Goal: Task Accomplishment & Management: Manage account settings

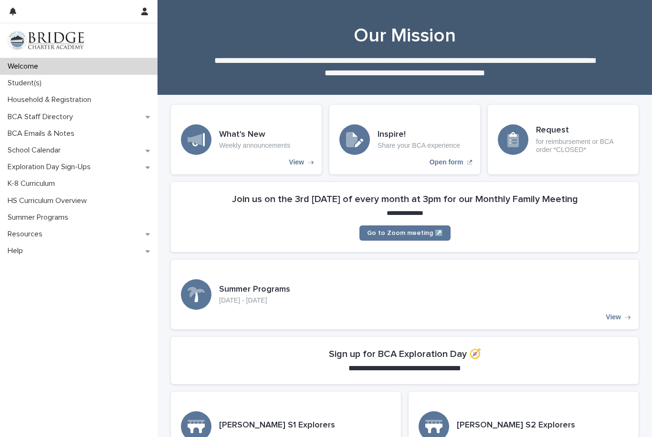
click at [24, 89] on div "Student(s)" at bounding box center [78, 83] width 157 height 17
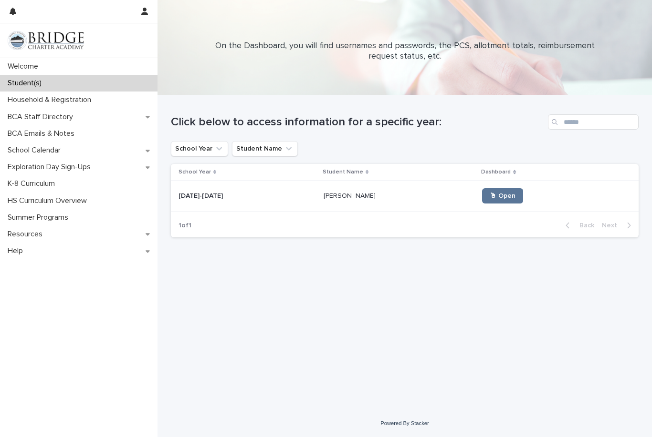
click at [488, 200] on link "🖱 Open" at bounding box center [502, 195] width 41 height 15
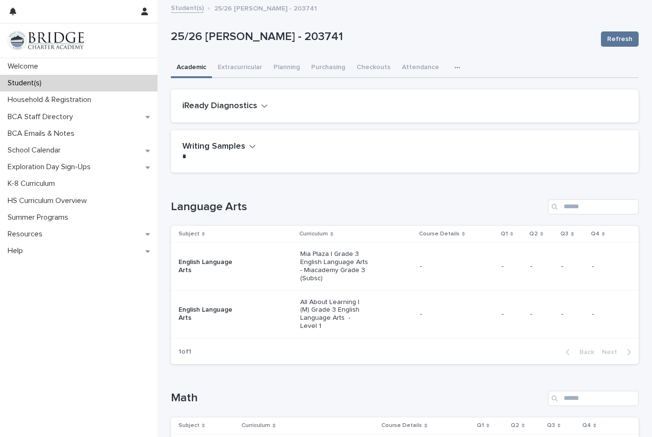
click at [238, 66] on button "Extracurricular" at bounding box center [240, 68] width 56 height 20
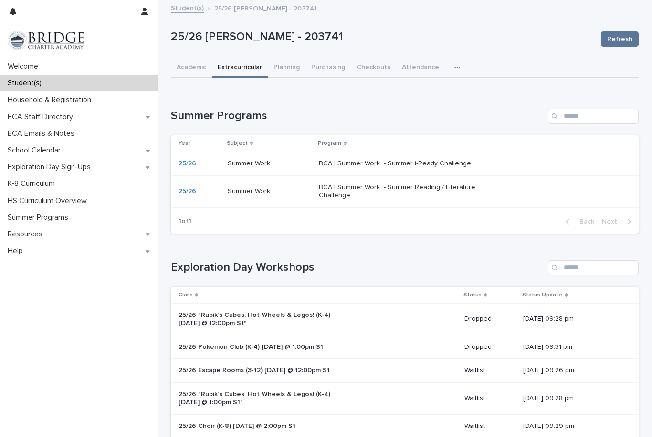
click at [445, 182] on div "BCA | Summer Work - Summer Reading / Literature Challenge" at bounding box center [398, 191] width 159 height 18
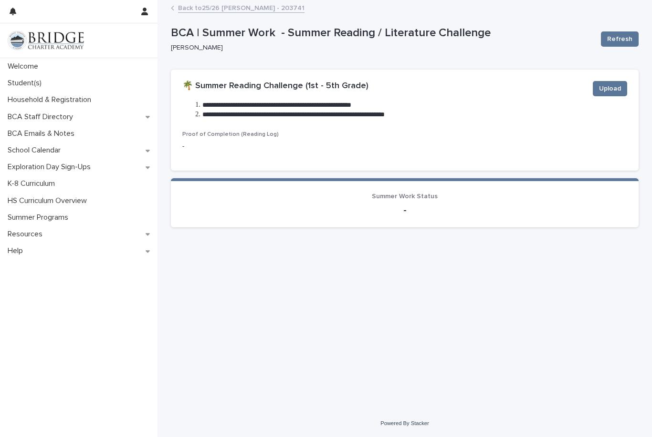
click at [609, 90] on span "Upload" at bounding box center [610, 89] width 22 height 10
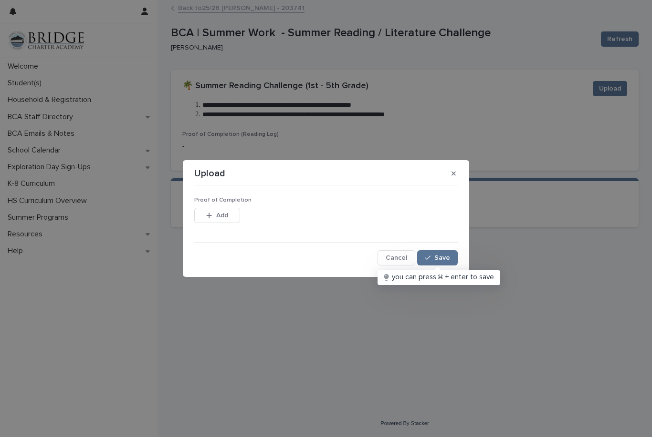
click at [230, 218] on button "Add" at bounding box center [217, 215] width 46 height 15
